Goal: Communication & Community: Answer question/provide support

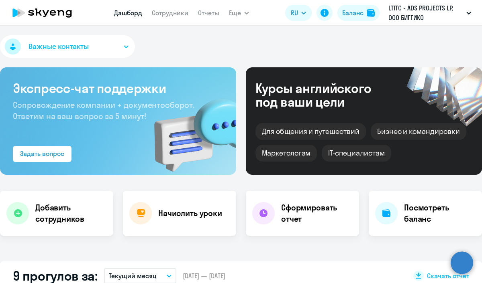
select select "30"
click at [157, 12] on link "Сотрудники" at bounding box center [170, 13] width 37 height 8
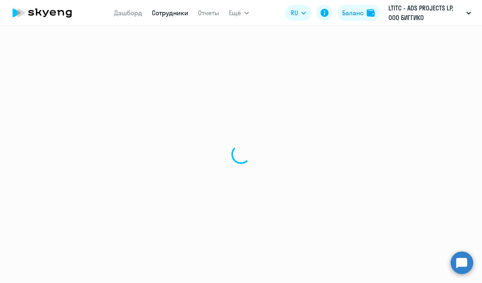
select select "30"
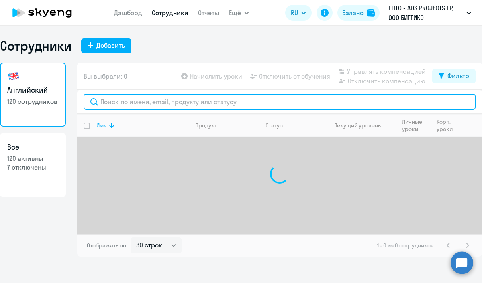
click at [219, 102] on input "text" at bounding box center [279, 102] width 392 height 16
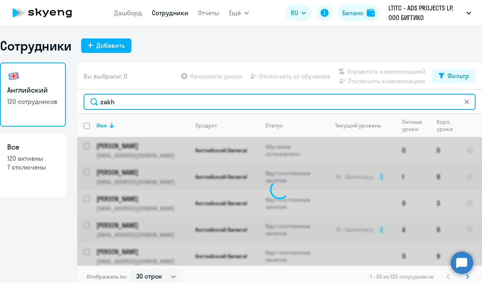
type input "zakha"
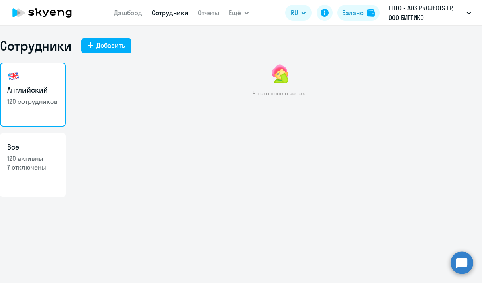
click at [47, 76] on link "Английский 120 сотрудников" at bounding box center [33, 95] width 66 height 64
click at [38, 151] on h3 "Все" at bounding box center [32, 147] width 51 height 10
select select "30"
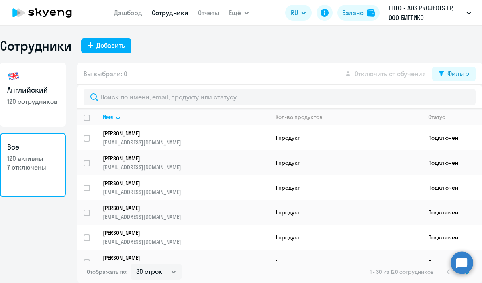
click at [39, 87] on h3 "Английский" at bounding box center [32, 90] width 51 height 10
select select "30"
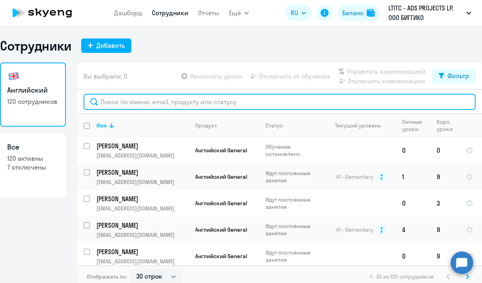
click at [152, 103] on input "text" at bounding box center [279, 102] width 392 height 16
type input "заха"
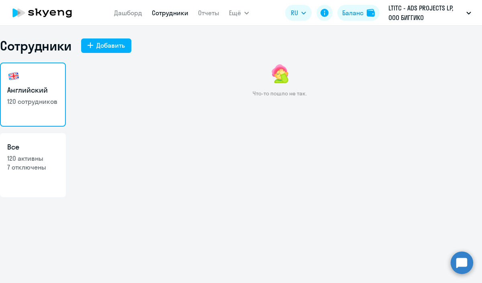
click at [52, 148] on h3 "Все" at bounding box center [32, 147] width 51 height 10
select select "30"
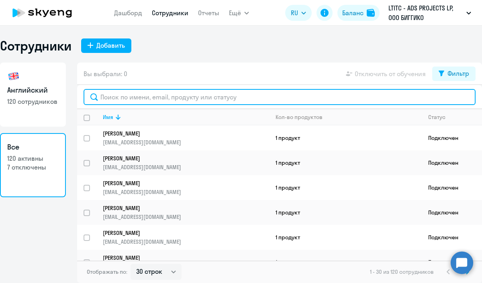
click at [126, 98] on input "text" at bounding box center [279, 97] width 392 height 16
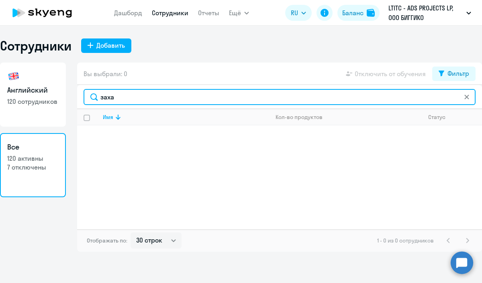
type input "заха"
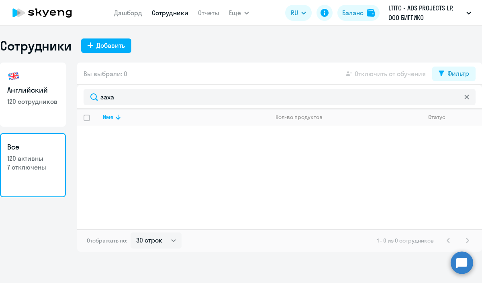
click at [55, 83] on link "Английский 120 сотрудников" at bounding box center [33, 95] width 66 height 64
select select "30"
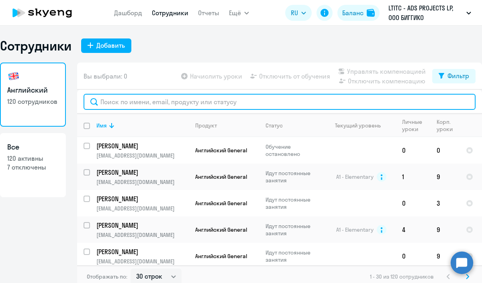
click at [136, 103] on input "text" at bounding box center [279, 102] width 392 height 16
type input "za"
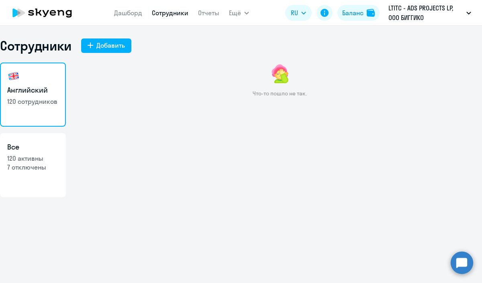
click at [49, 8] on icon at bounding box center [42, 13] width 71 height 20
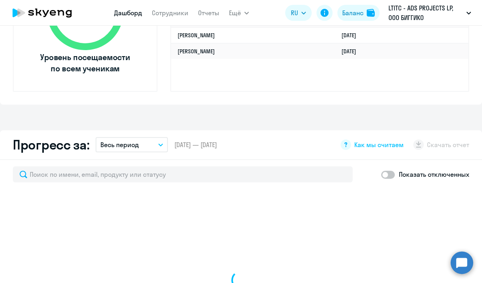
select select "30"
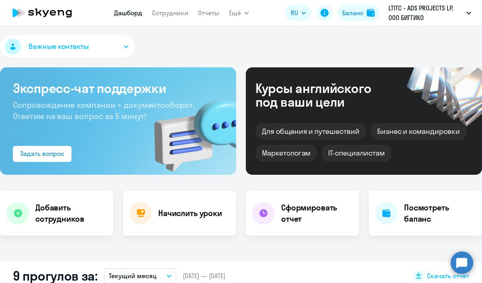
click at [164, 17] on app-menu-item-link "Сотрудники" at bounding box center [170, 13] width 37 height 10
click at [164, 15] on link "Сотрудники" at bounding box center [170, 13] width 37 height 8
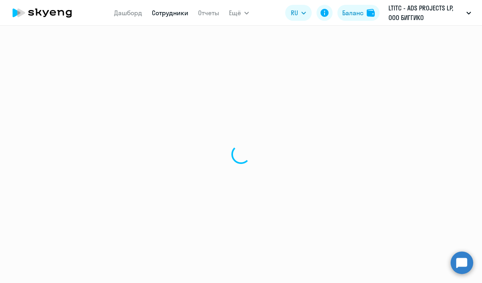
select select "30"
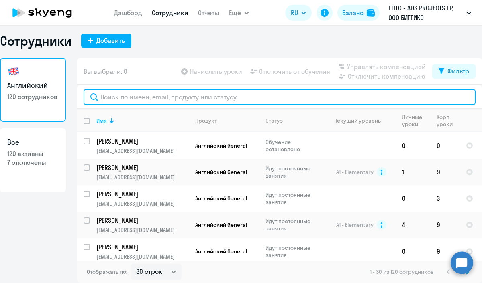
click at [182, 100] on input "text" at bounding box center [279, 97] width 392 height 16
paste input "[PERSON_NAME][EMAIL_ADDRESS][DOMAIN_NAME]"
type input "[PERSON_NAME][EMAIL_ADDRESS][DOMAIN_NAME]"
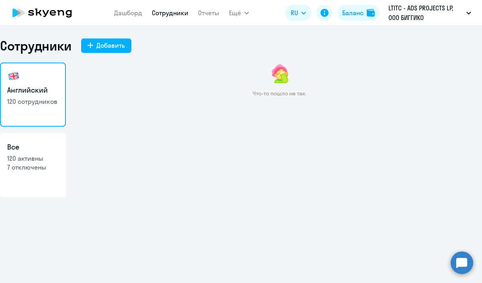
click at [54, 17] on icon at bounding box center [42, 13] width 71 height 20
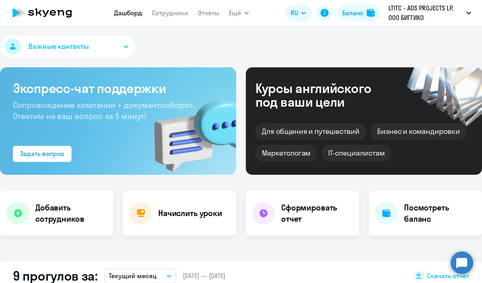
click at [462, 261] on circle at bounding box center [461, 263] width 22 height 22
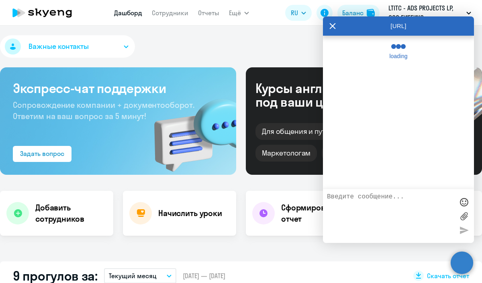
select select "30"
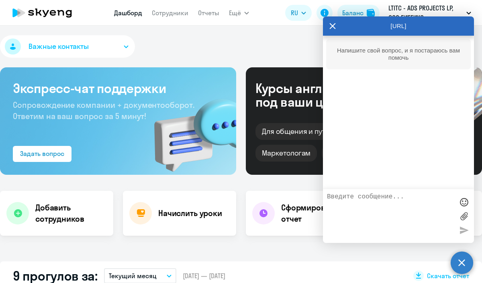
click at [362, 201] on textarea at bounding box center [390, 216] width 127 height 46
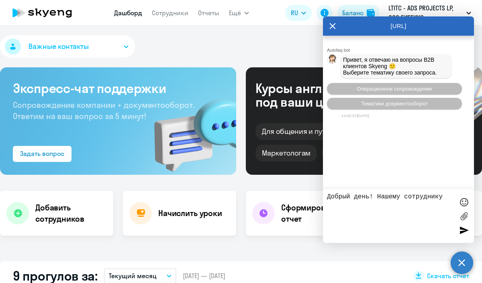
paste textarea "[PERSON_NAME][EMAIL_ADDRESS][DOMAIN_NAME]"
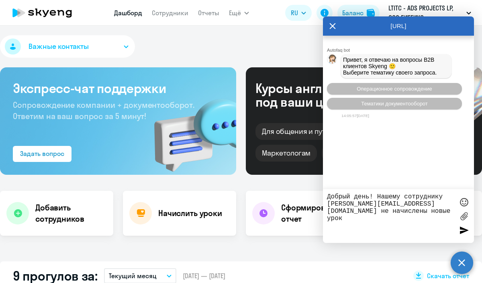
type textarea "Добрый день! Нашему сотруднику [PERSON_NAME][EMAIL_ADDRESS][DOMAIN_NAME] не нач…"
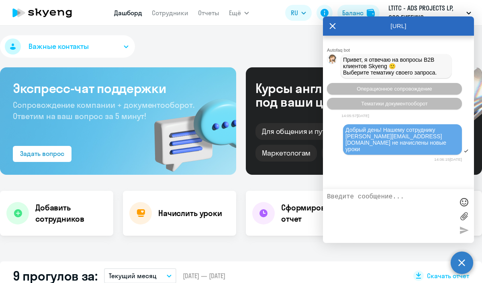
scroll to position [42, 0]
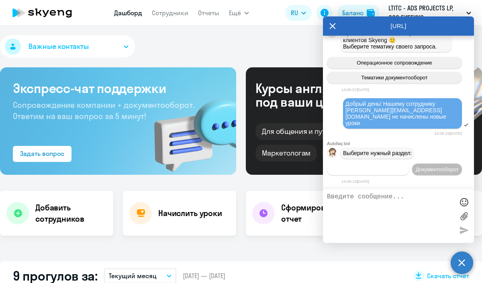
click at [382, 167] on span "Операционное сопровождение" at bounding box center [367, 170] width 75 height 6
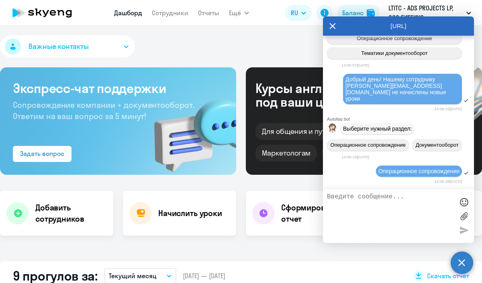
scroll to position [117, 0]
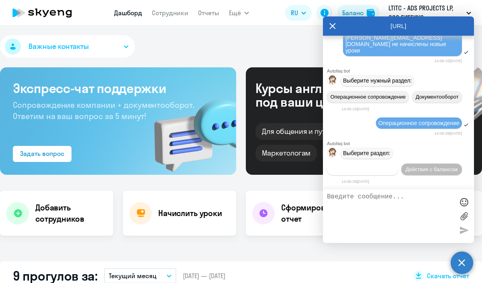
click at [378, 171] on span "Действия по сотрудникам" at bounding box center [362, 170] width 62 height 6
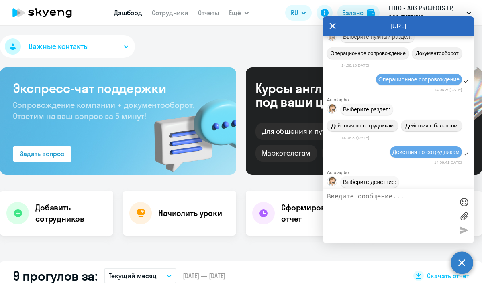
scroll to position [224, 0]
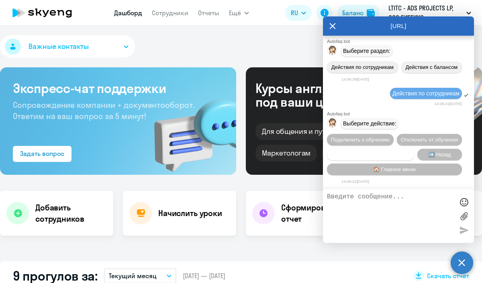
click at [384, 152] on span "Сотруднику нужна помощь" at bounding box center [370, 155] width 65 height 6
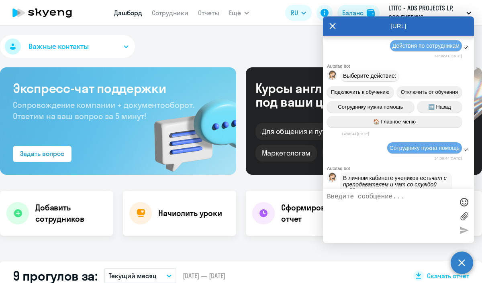
scroll to position [507, 0]
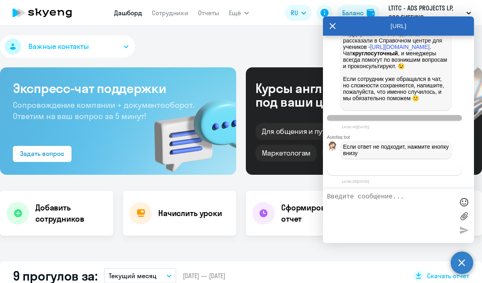
click at [391, 171] on span "Связаться с менеджером" at bounding box center [393, 170] width 61 height 6
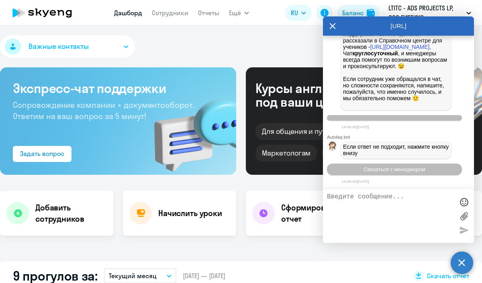
scroll to position [533, 0]
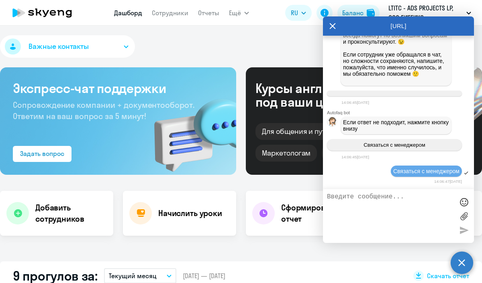
click at [383, 198] on textarea at bounding box center [390, 216] width 127 height 46
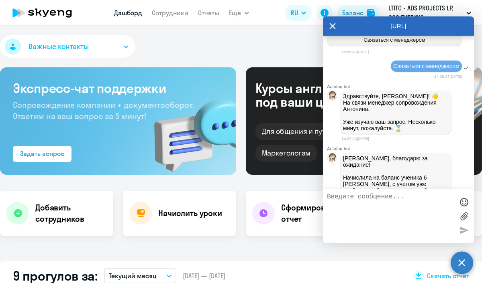
scroll to position [672, 0]
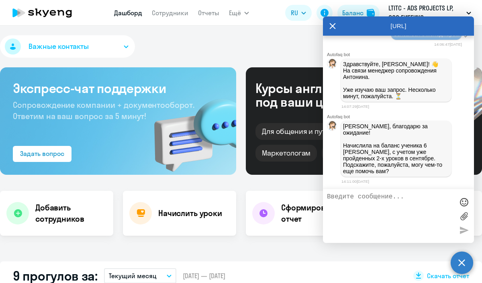
click at [401, 203] on textarea at bounding box center [390, 216] width 127 height 46
type textarea "Спасибо - это все"
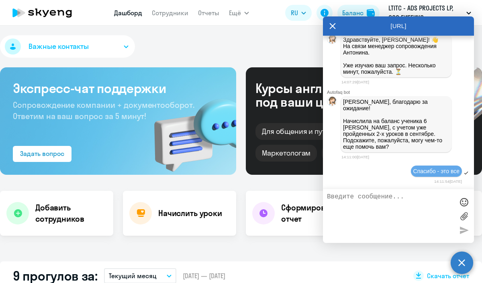
click at [336, 29] on div "[URL]" at bounding box center [398, 25] width 151 height 19
click at [334, 27] on icon at bounding box center [332, 25] width 6 height 19
